Goal: Navigation & Orientation: Find specific page/section

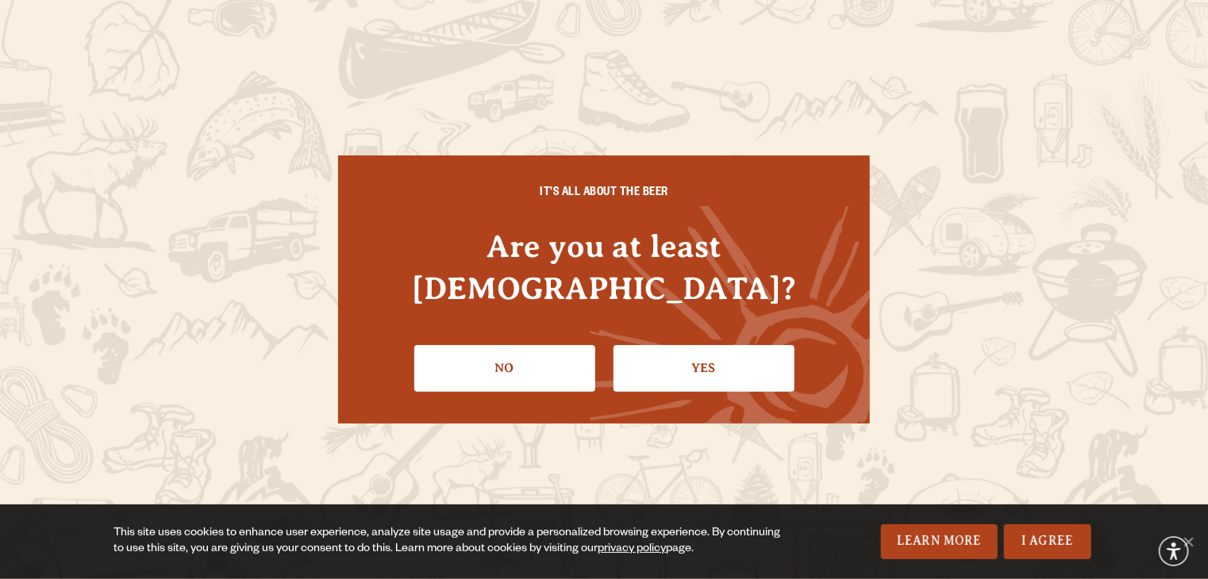
click at [672, 333] on li "Yes" at bounding box center [703, 362] width 181 height 58
click at [705, 345] on link "Yes" at bounding box center [703, 368] width 181 height 46
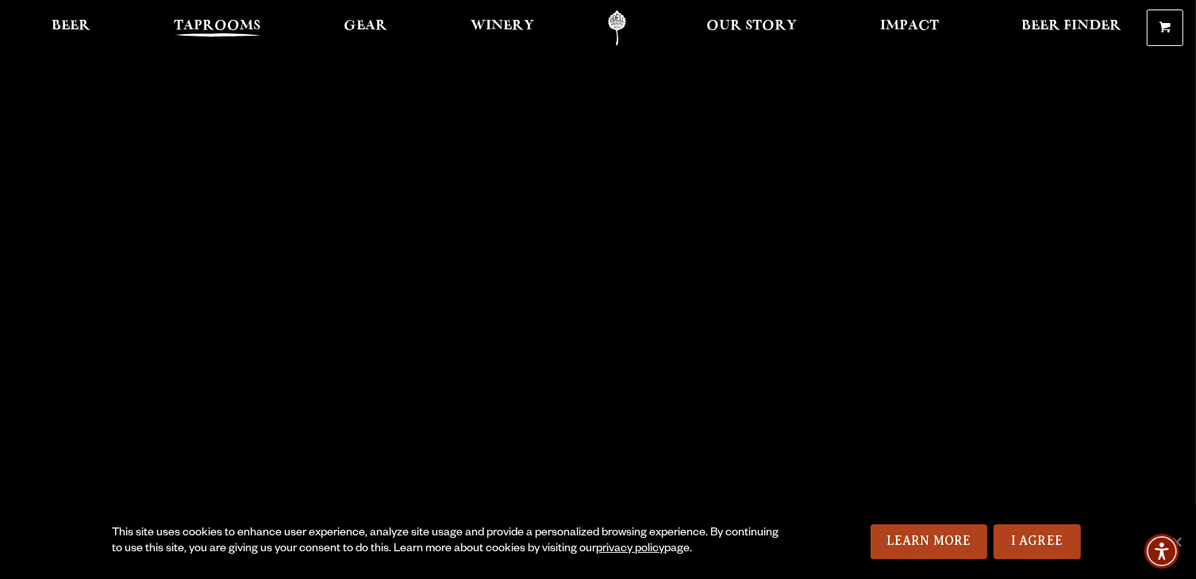
click at [210, 21] on span "Taprooms" at bounding box center [217, 26] width 87 height 13
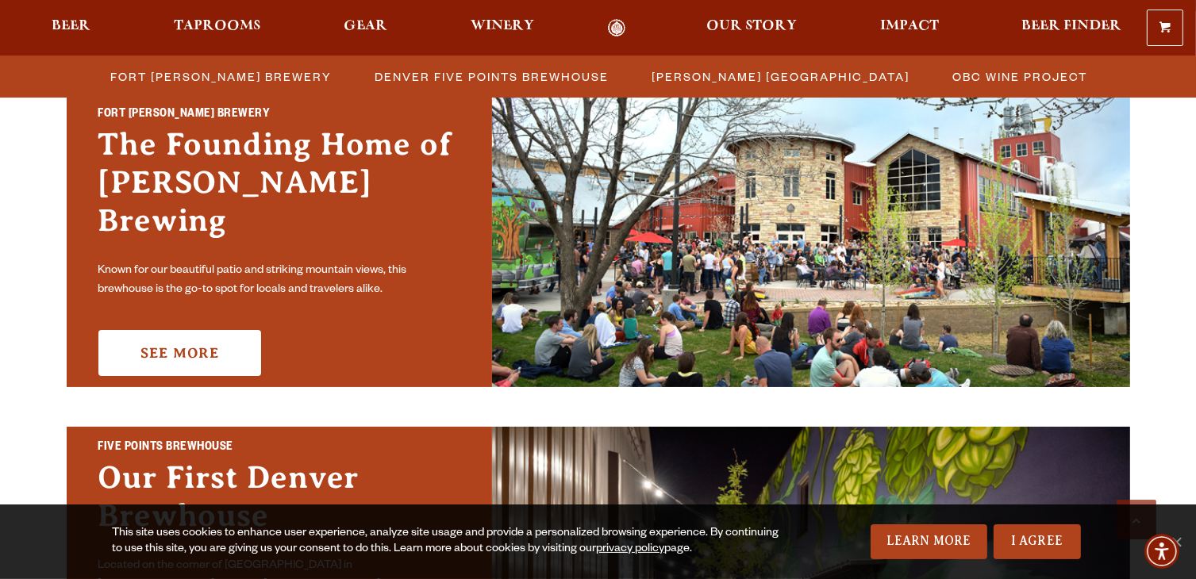
scroll to position [476, 0]
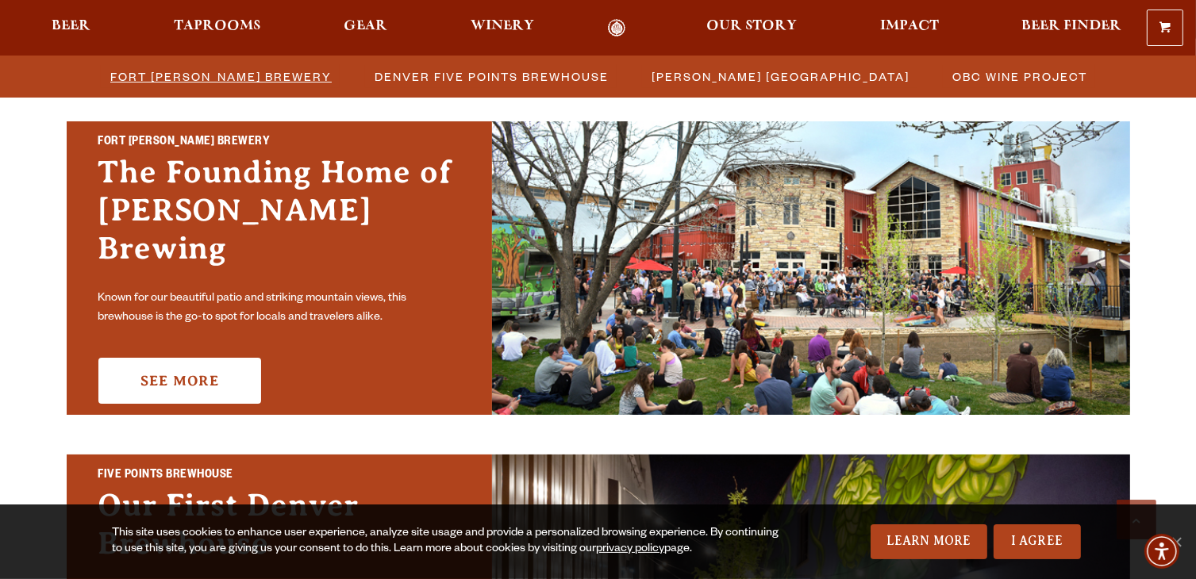
click at [255, 82] on span "Fort [PERSON_NAME] Brewery" at bounding box center [220, 76] width 221 height 23
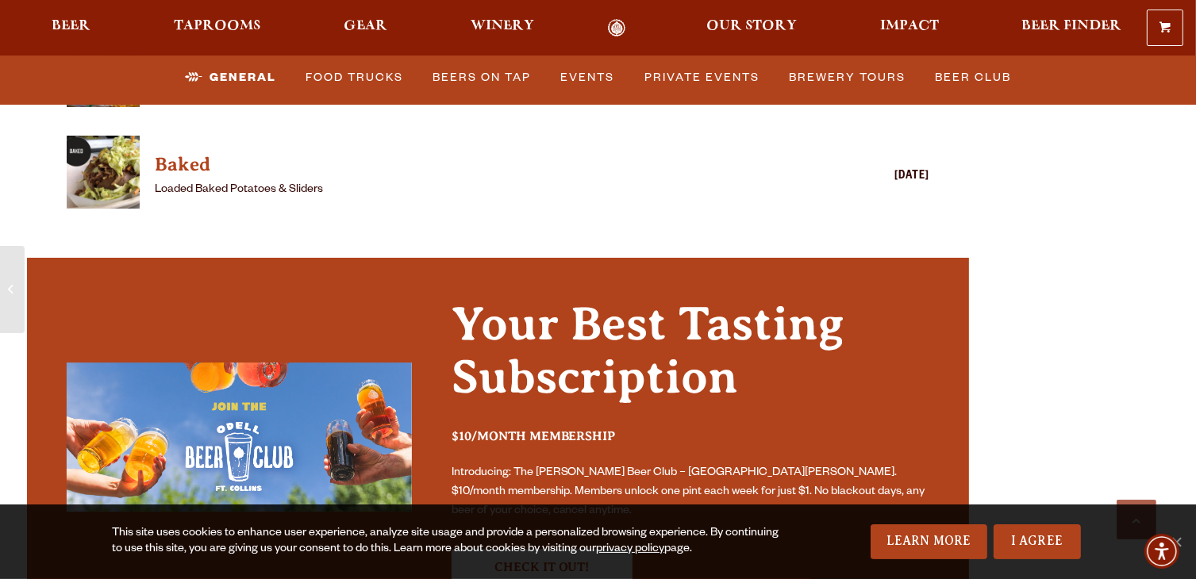
scroll to position [4682, 0]
